Goal: Task Accomplishment & Management: Use online tool/utility

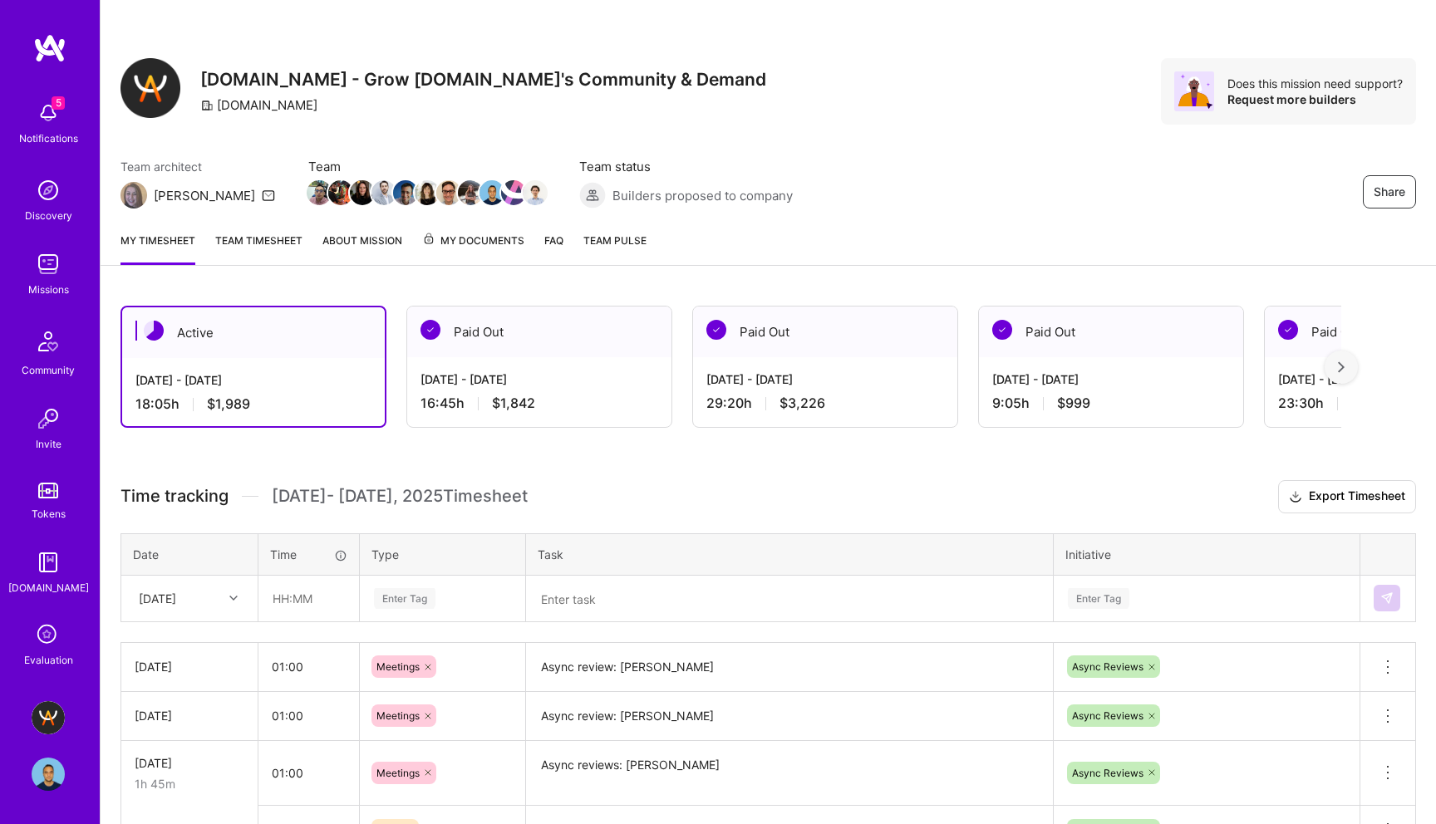
scroll to position [149, 0]
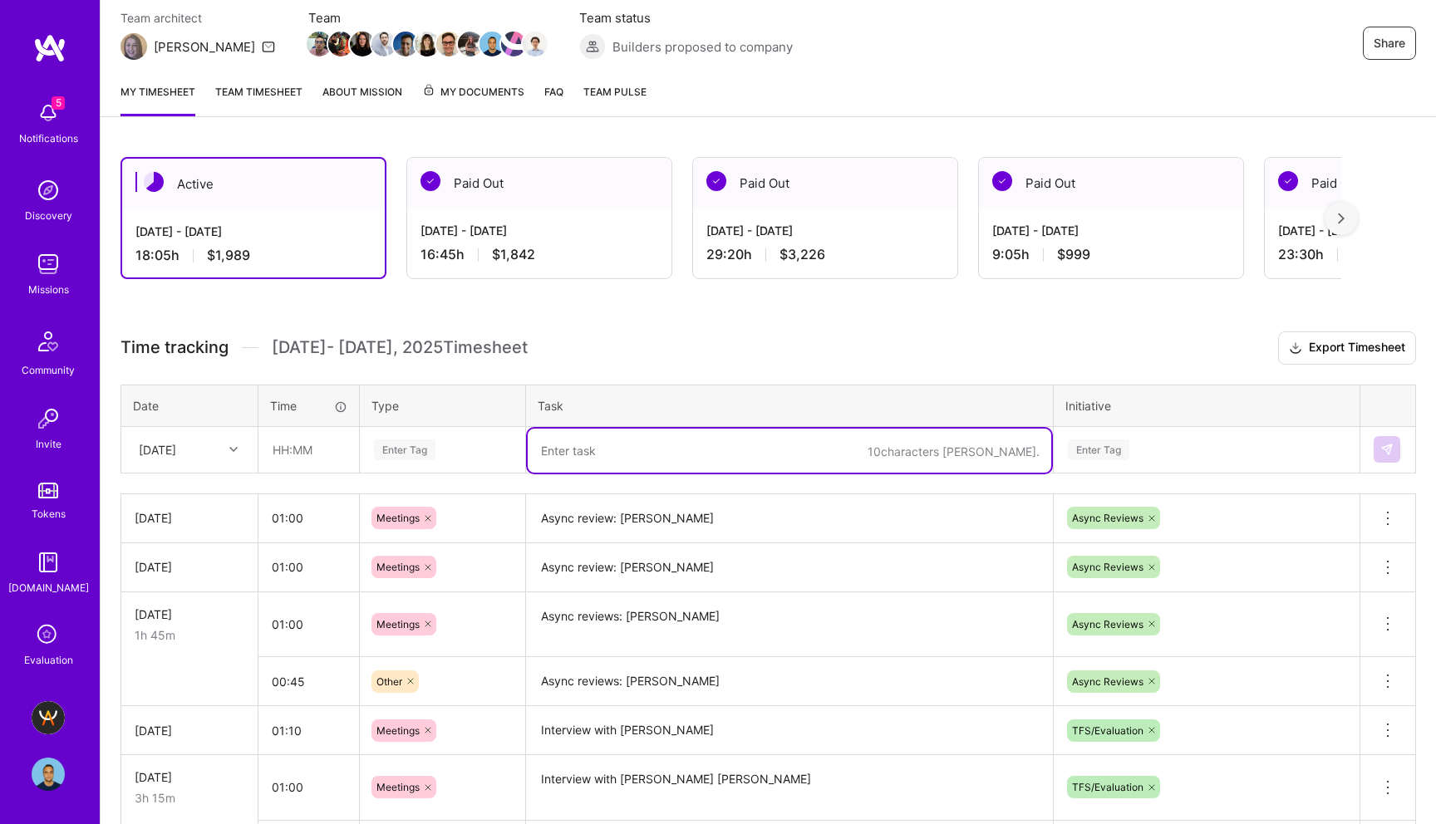
click at [559, 455] on textarea at bounding box center [789, 451] width 523 height 44
paste textarea "[PERSON_NAME]"
type textarea "Async Reviews: [PERSON_NAME]"
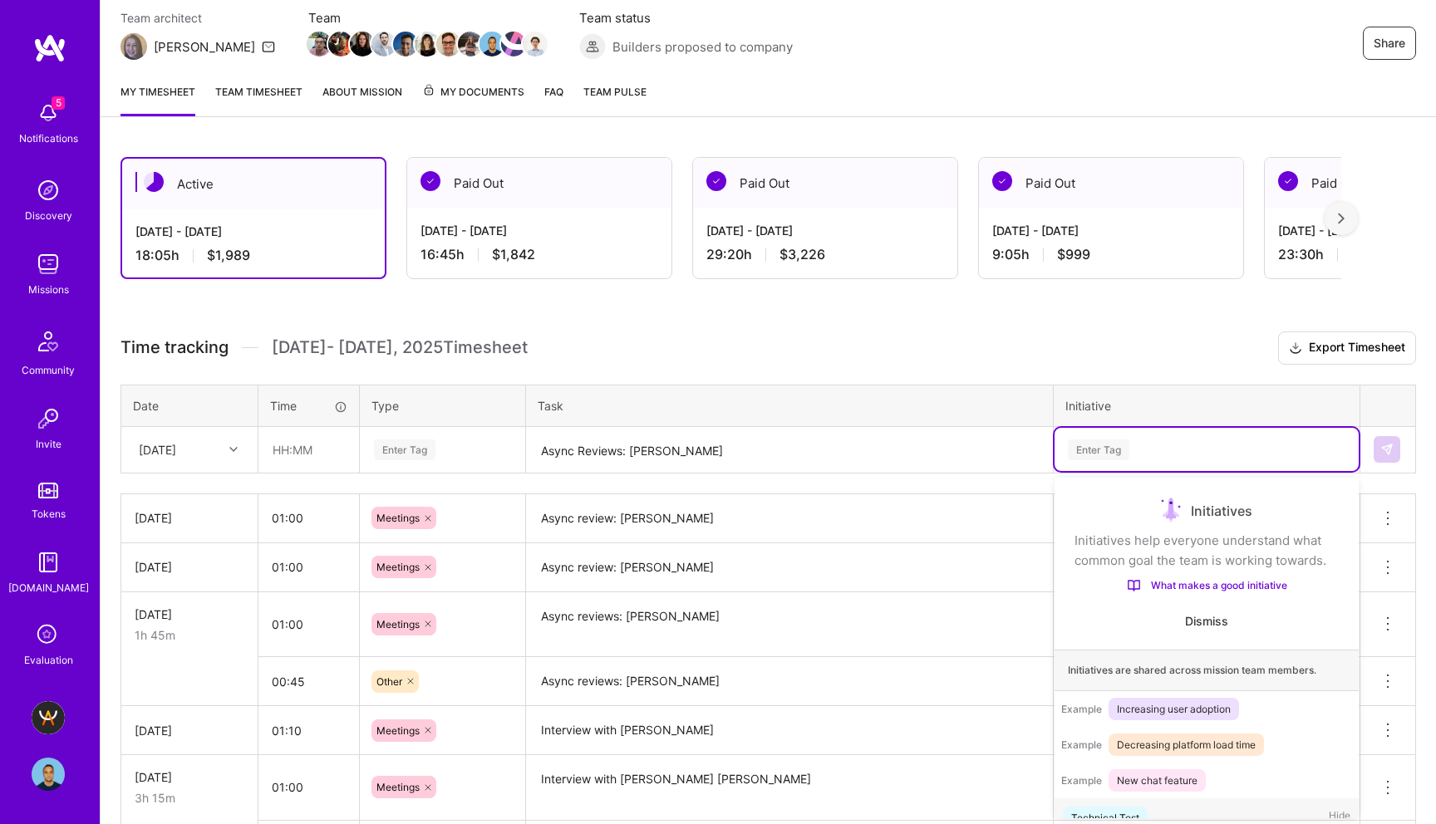
click at [1107, 454] on div "Enter Tag" at bounding box center [1098, 450] width 61 height 26
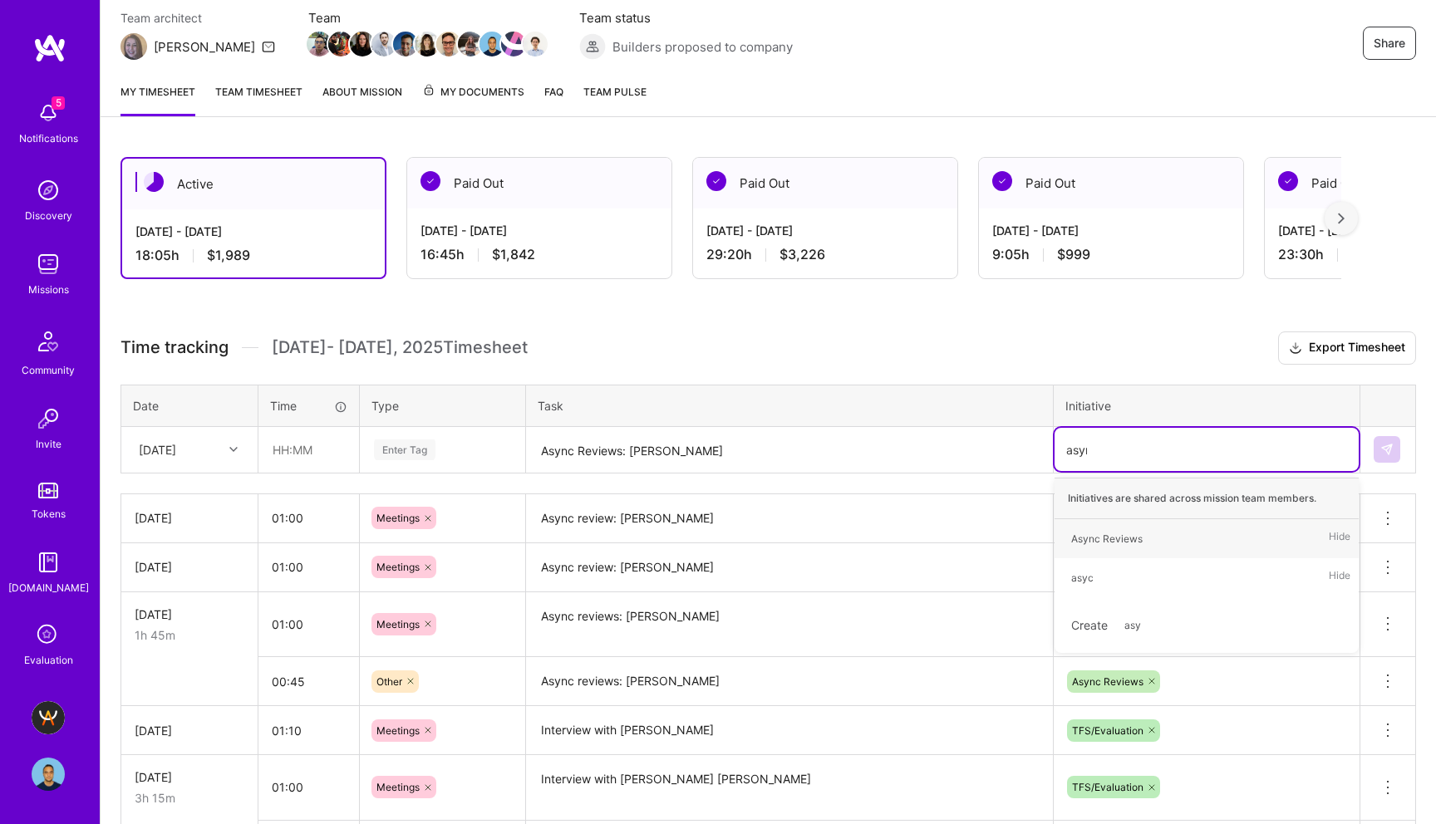
type input "async"
click at [1102, 537] on div "Async Reviews" at bounding box center [1106, 538] width 71 height 17
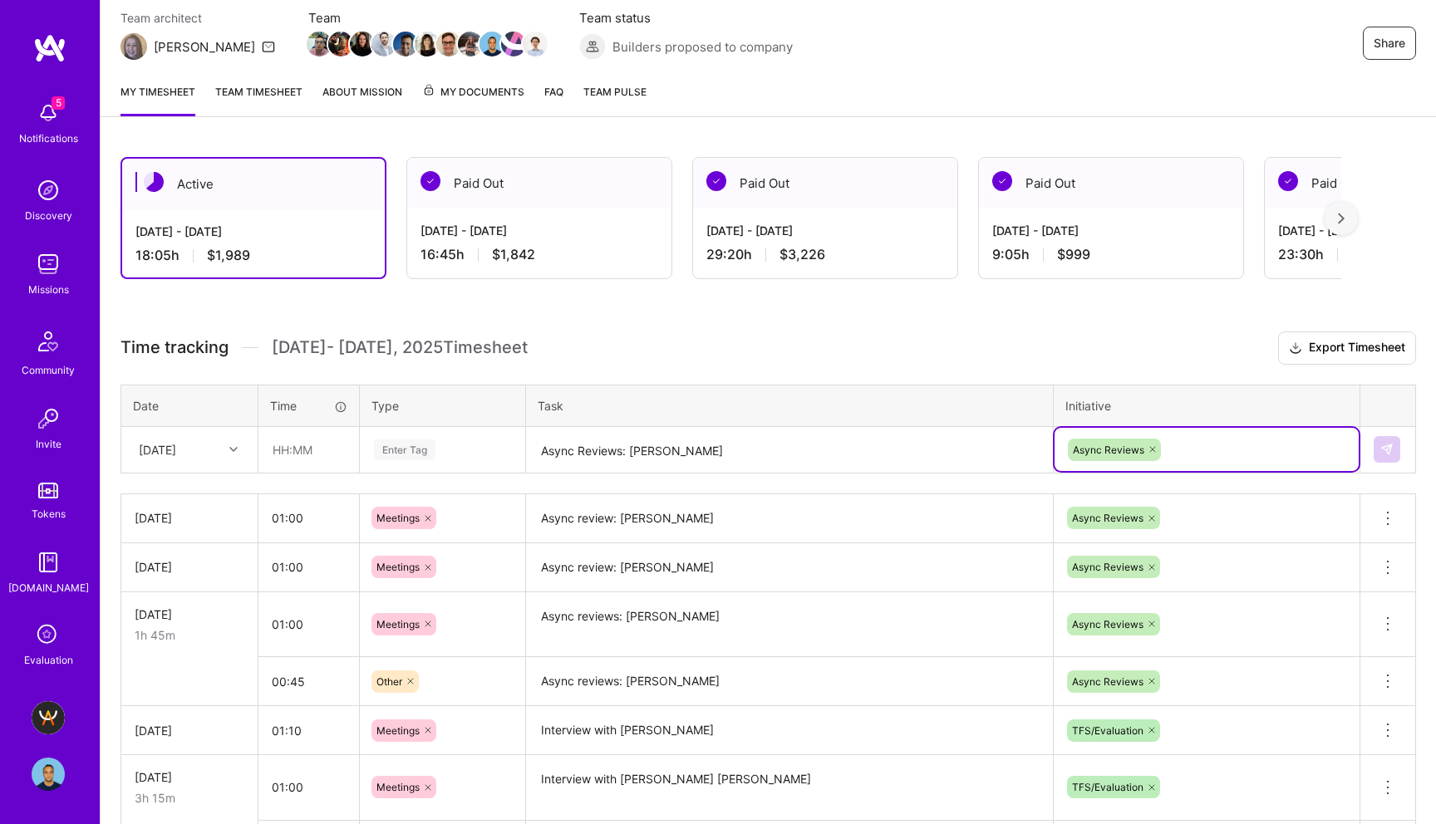
click at [389, 451] on div "Enter Tag" at bounding box center [404, 450] width 61 height 26
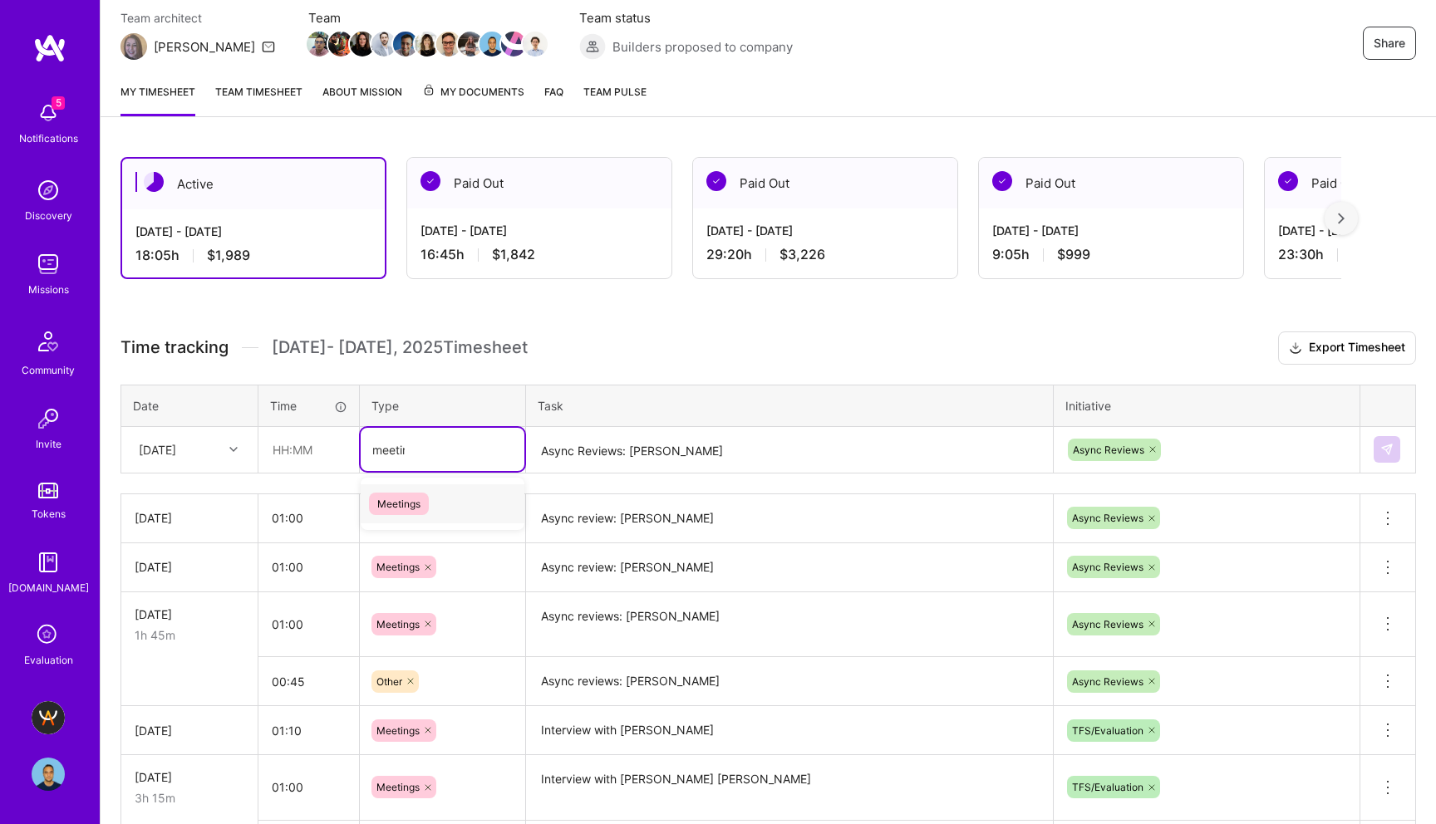
type input "meeting"
click at [401, 504] on span "Meetings" at bounding box center [399, 504] width 60 height 22
click at [291, 454] on input "text" at bounding box center [308, 450] width 99 height 44
type input "00:50"
click at [1166, 350] on h3 "Time tracking [DATE] - [DATE] Timesheet Export Timesheet" at bounding box center [767, 348] width 1295 height 33
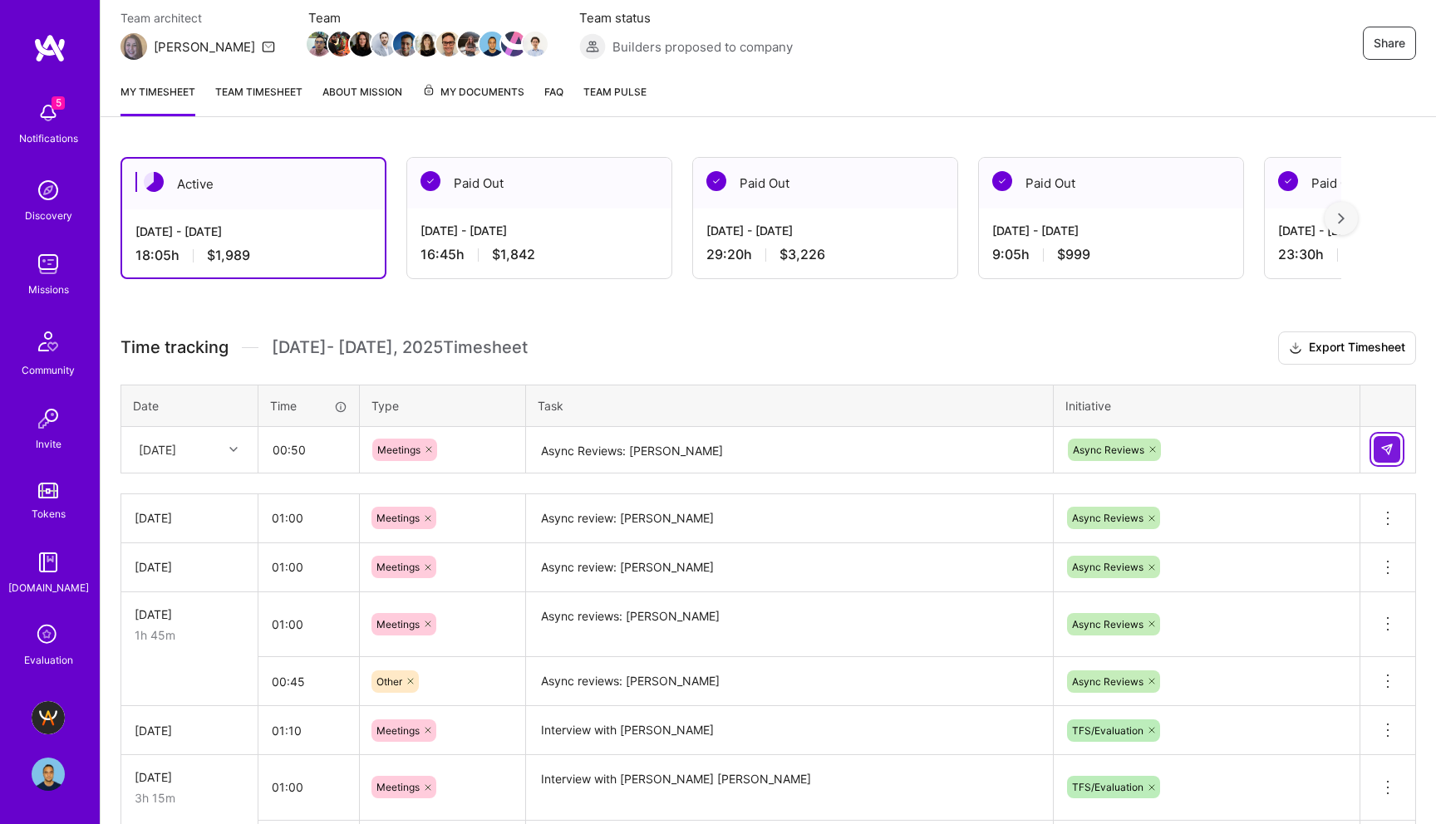
click at [1392, 443] on img at bounding box center [1386, 449] width 13 height 13
